Goal: Information Seeking & Learning: Compare options

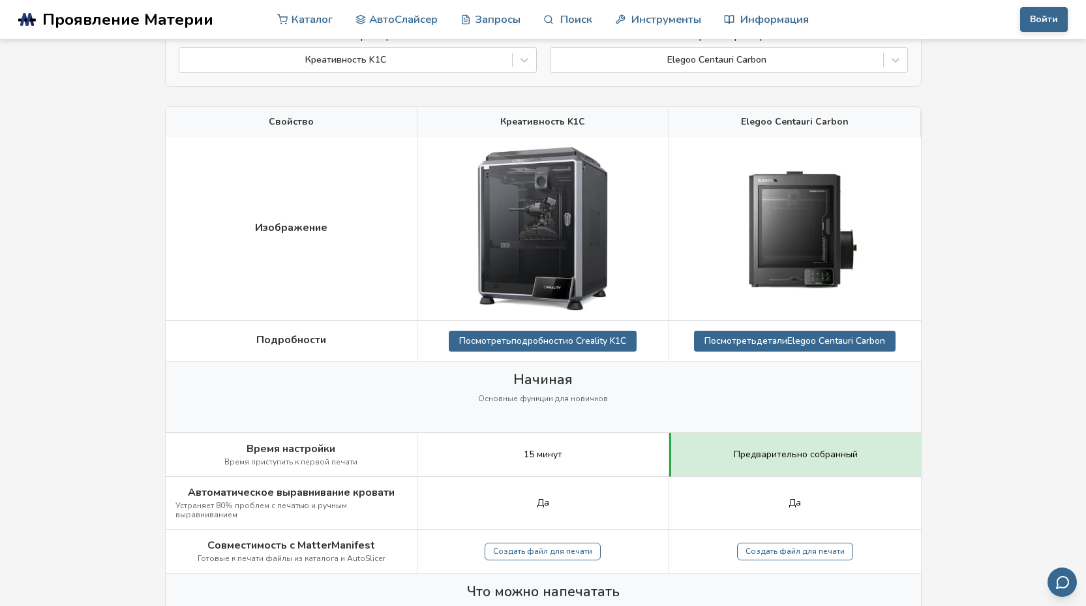
scroll to position [130, 0]
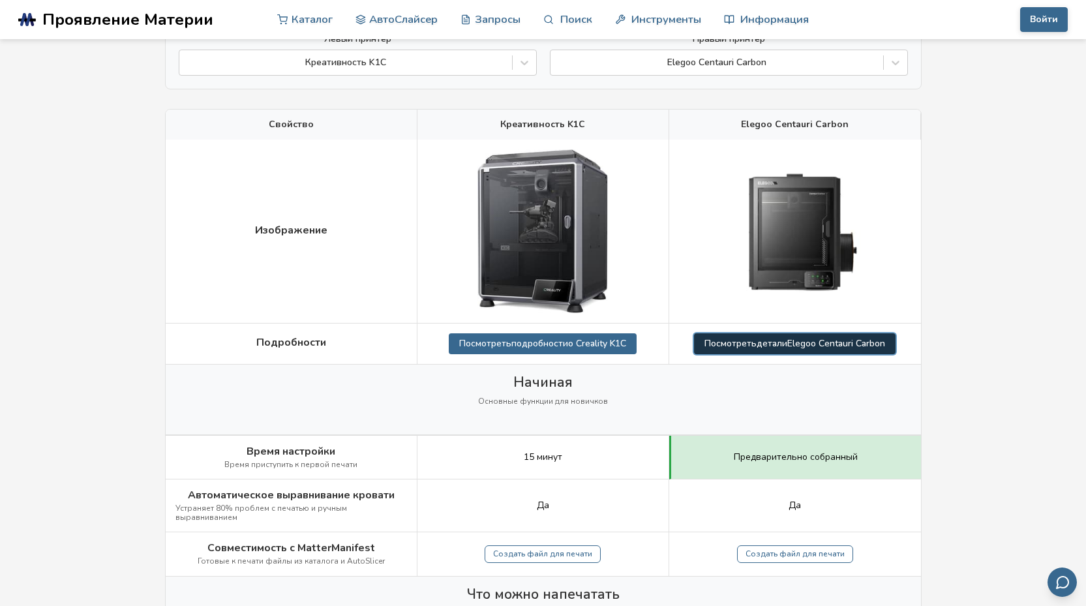
click at [805, 339] on font "Elegoo Centauri Carbon" at bounding box center [837, 343] width 98 height 12
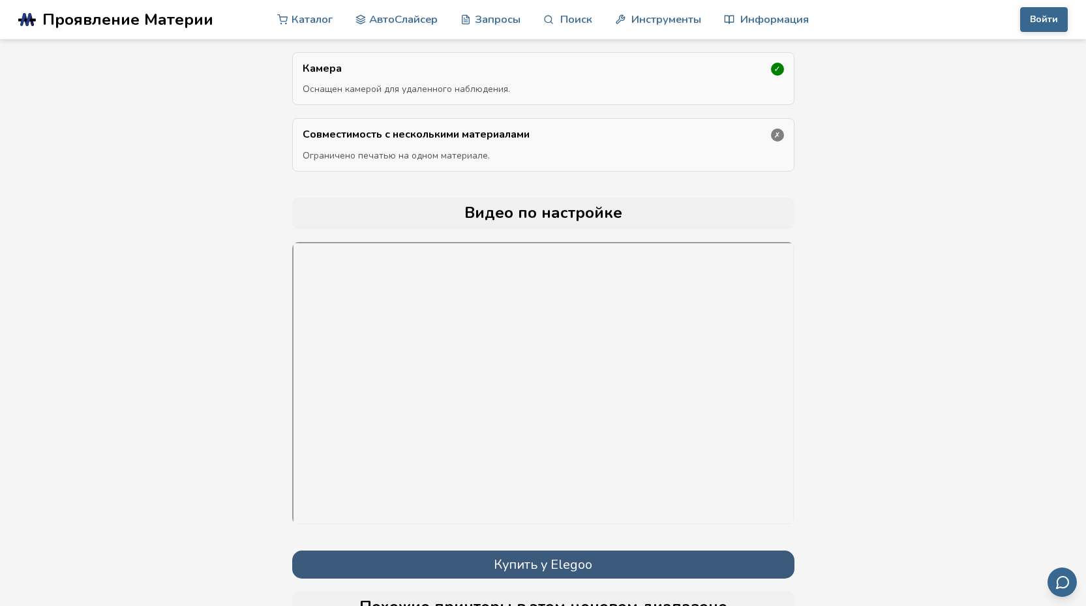
scroll to position [4710, 0]
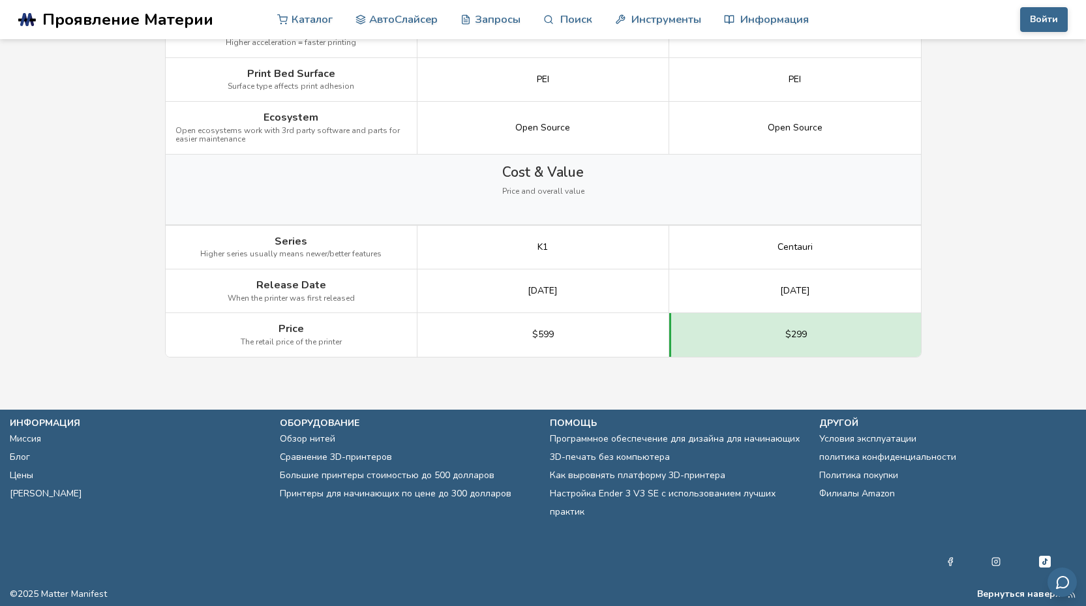
scroll to position [130, 0]
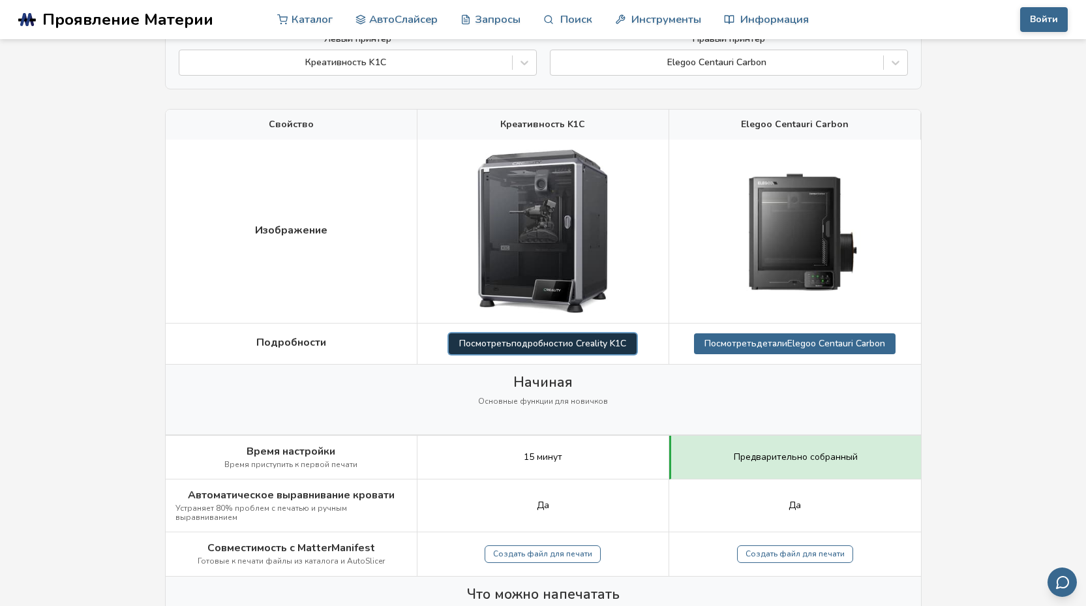
click at [551, 339] on font "подробности" at bounding box center [540, 343] width 57 height 12
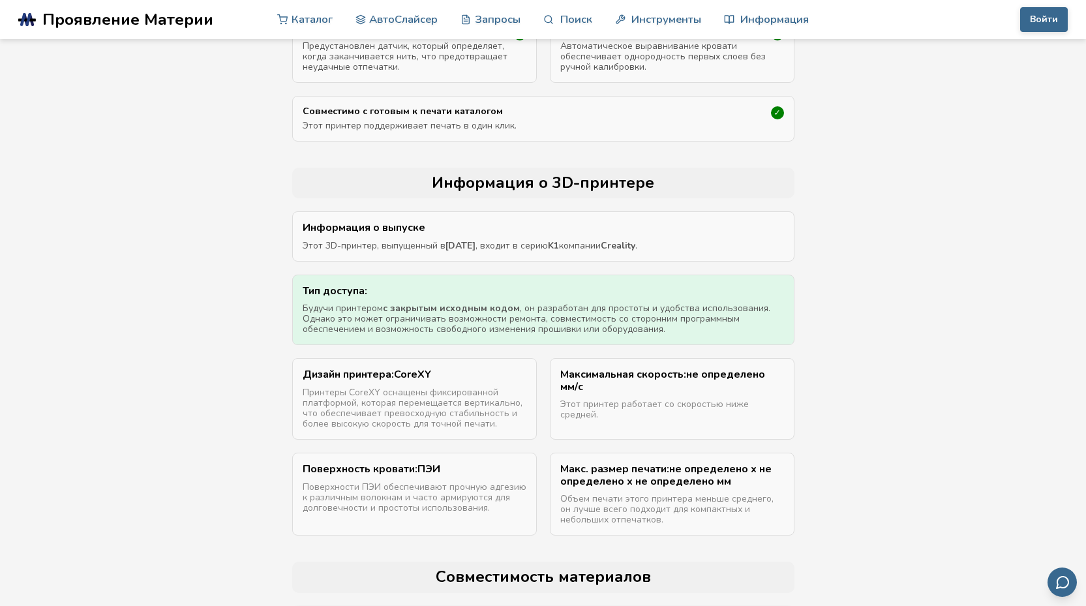
scroll to position [652, 0]
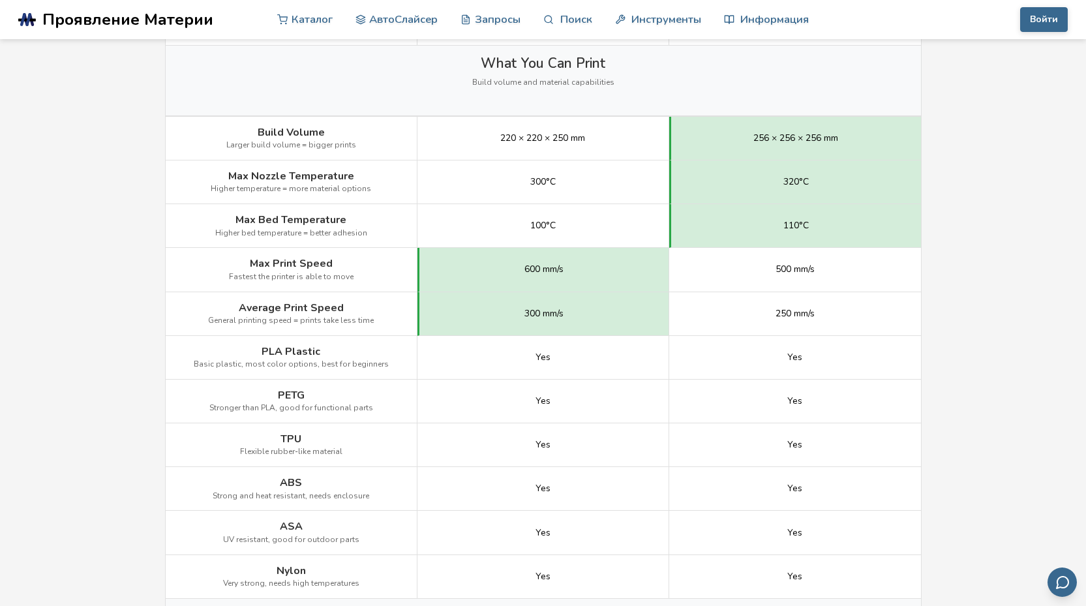
scroll to position [130, 0]
